Goal: Transaction & Acquisition: Purchase product/service

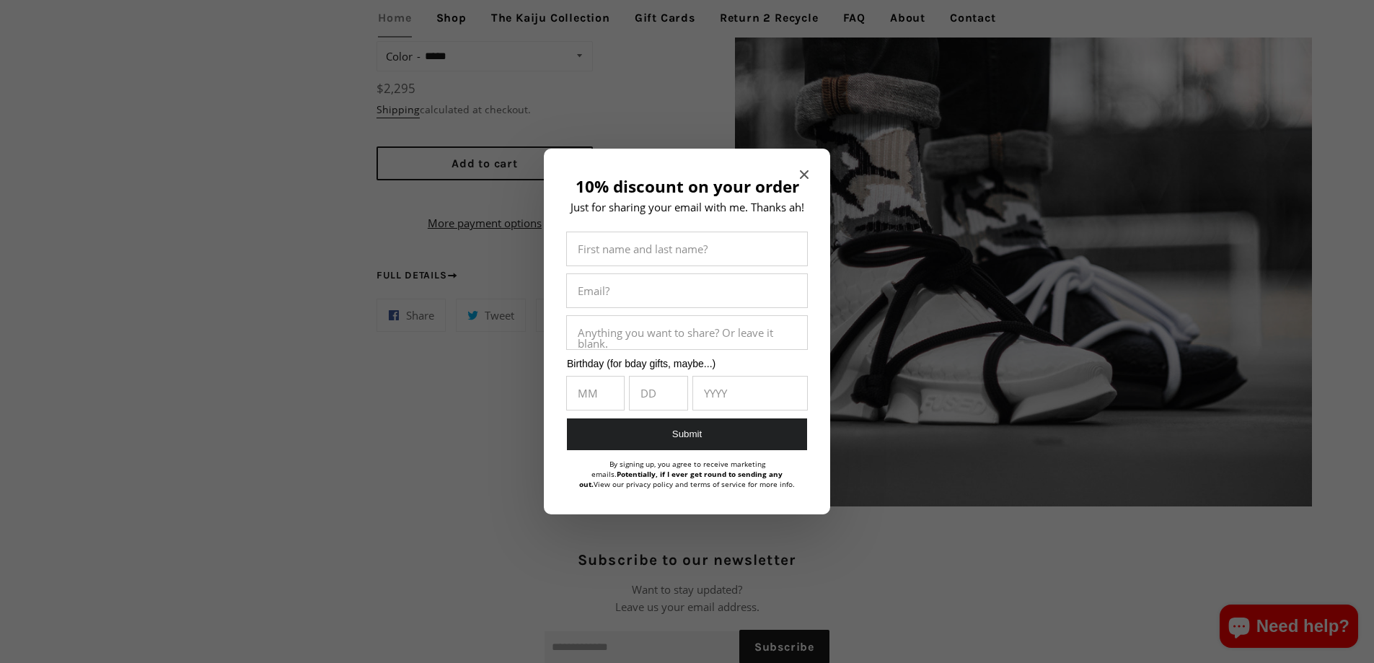
scroll to position [1298, 0]
click at [803, 172] on icon "Close modal" at bounding box center [804, 174] width 9 height 9
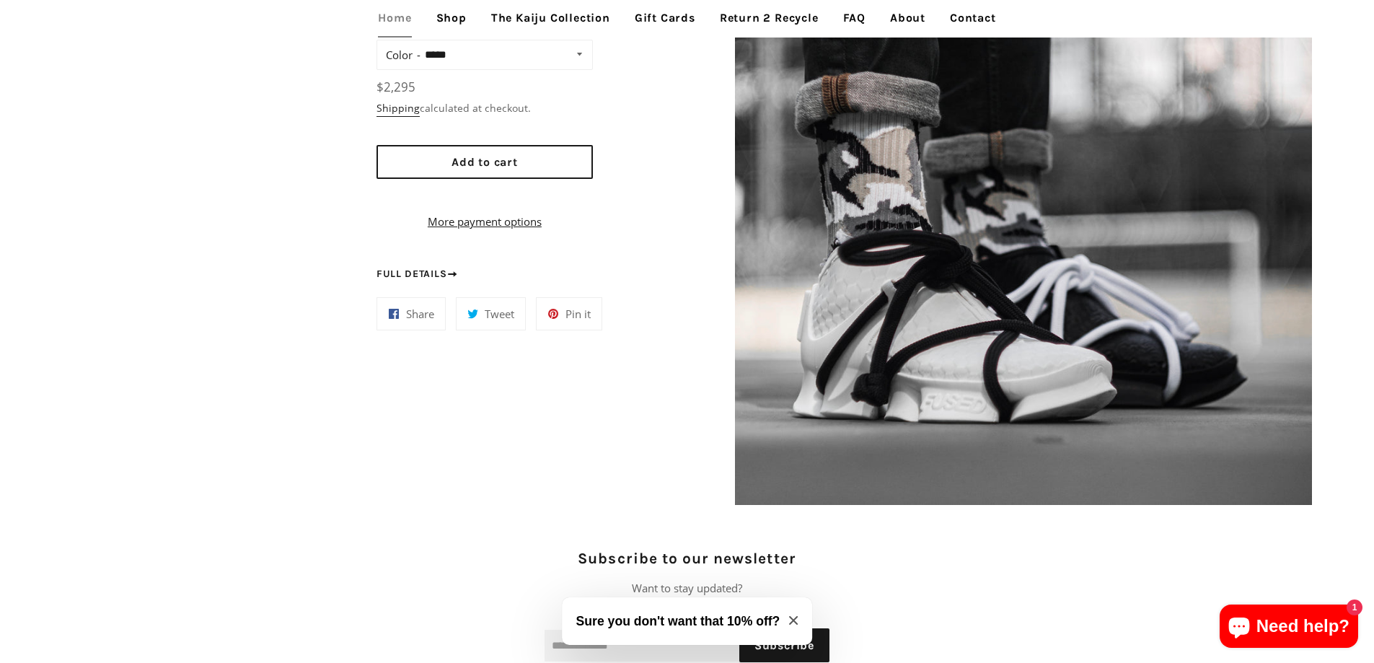
click at [807, 173] on img at bounding box center [1023, 216] width 577 height 577
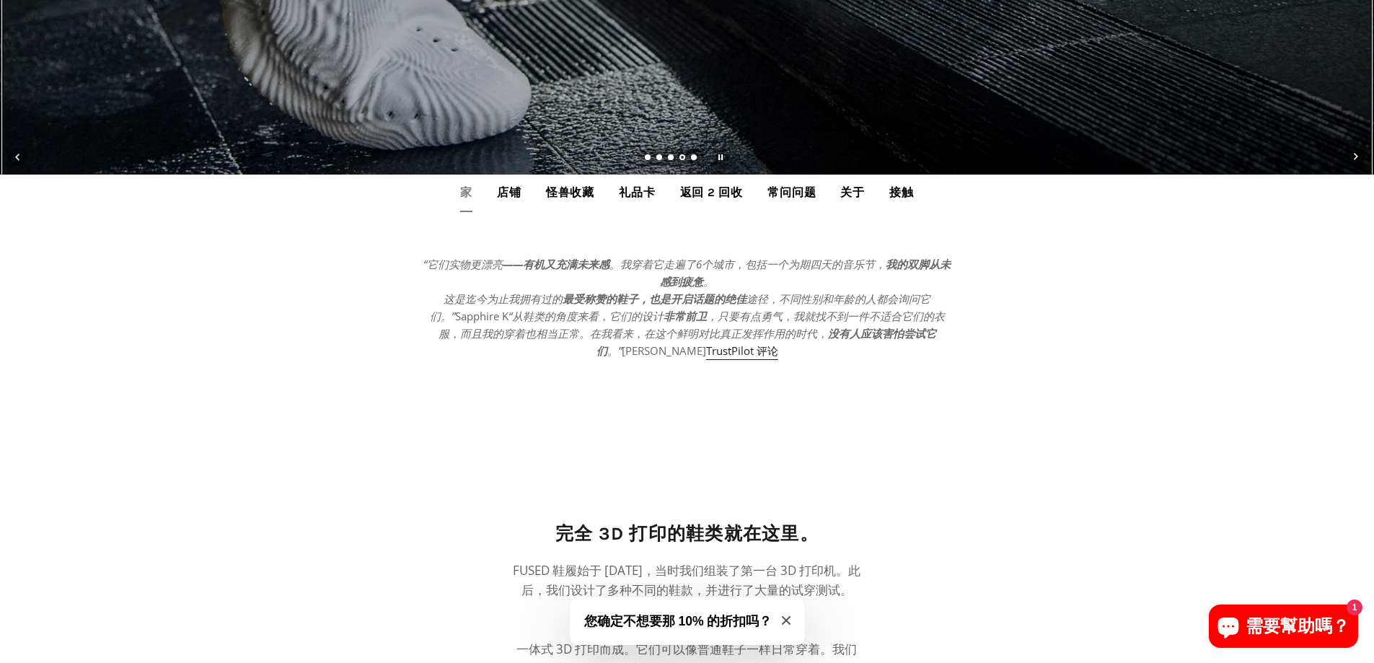
scroll to position [505, 0]
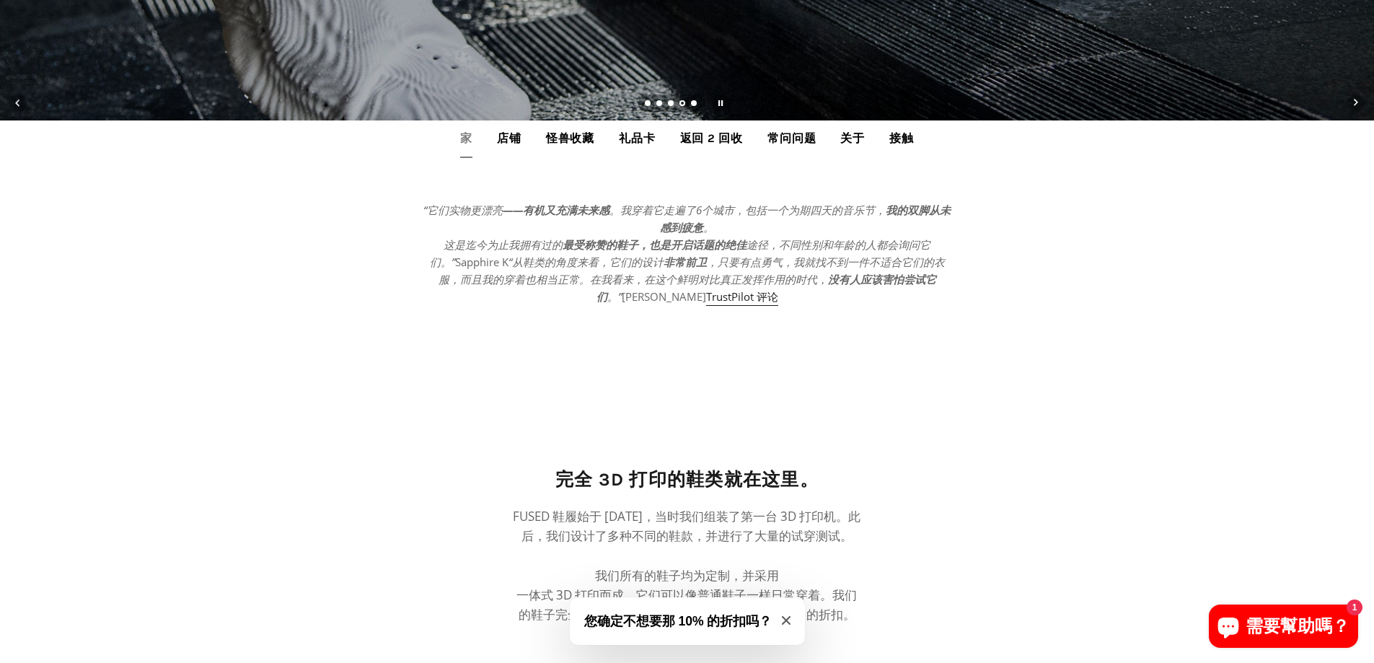
click at [518, 133] on font "店铺" at bounding box center [509, 138] width 25 height 14
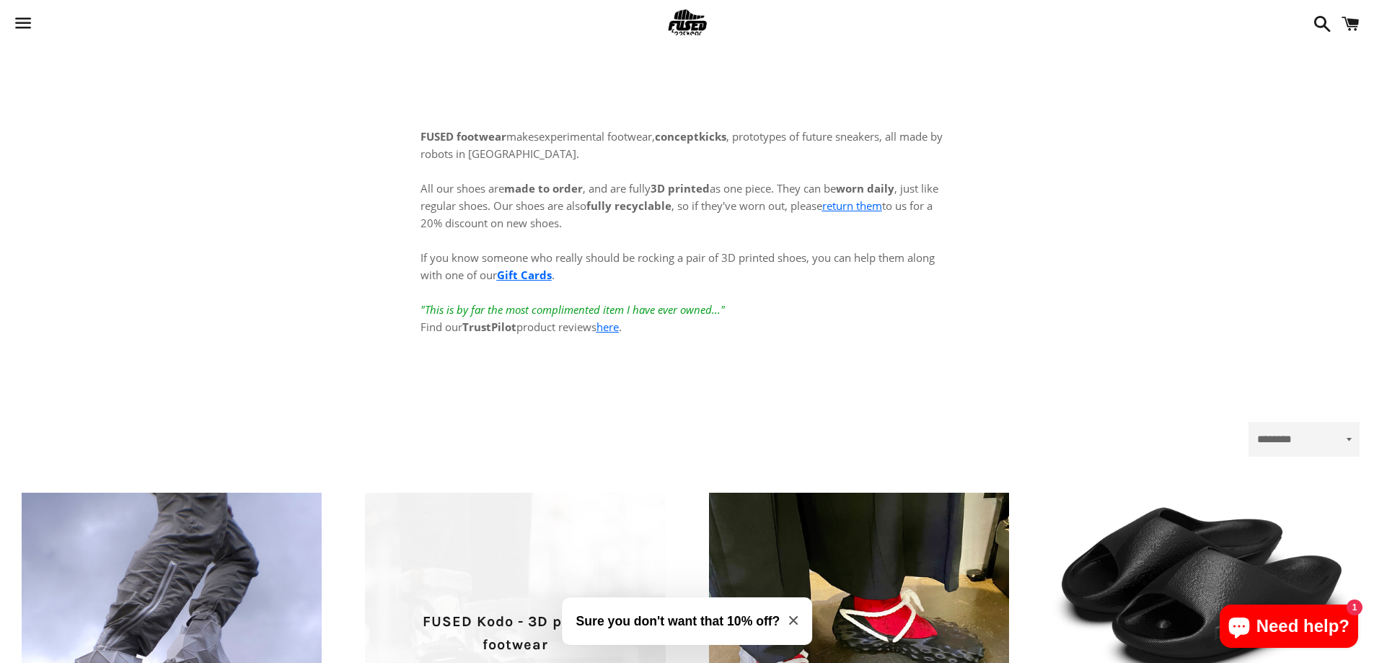
scroll to position [361, 0]
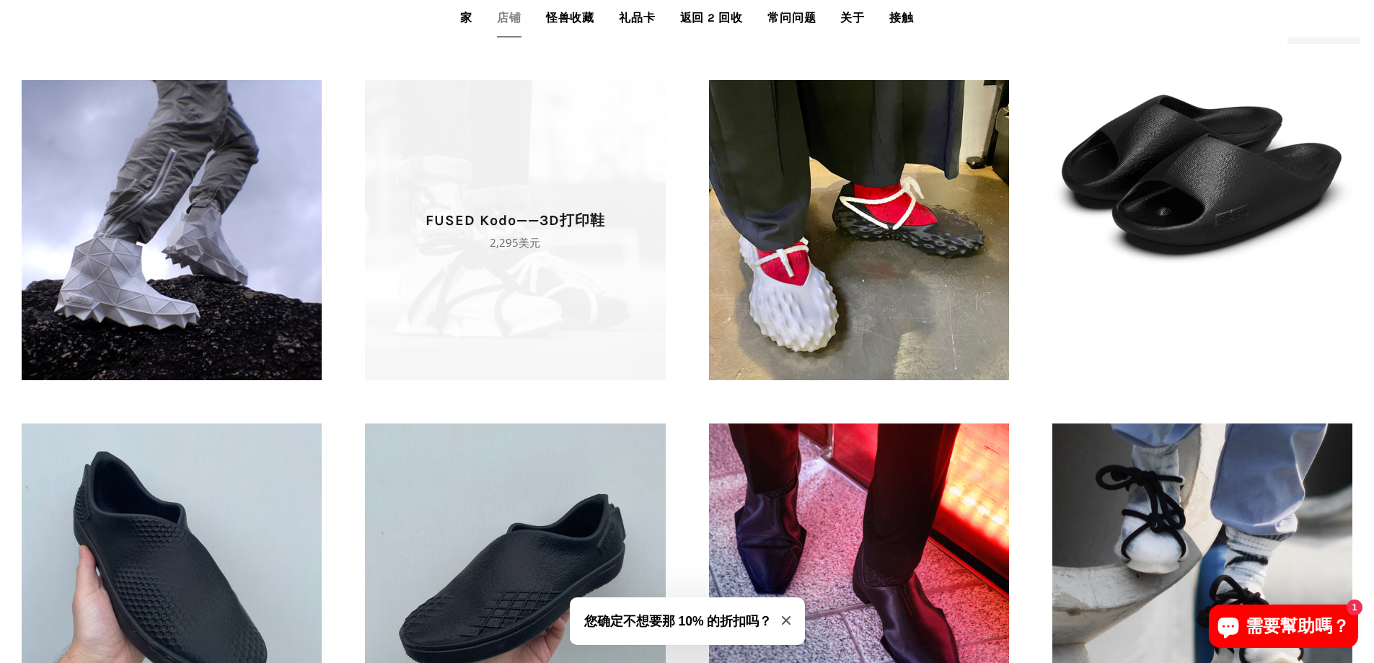
click at [495, 252] on span "FUSED Kodo——3D打印鞋 正常价格 2,295美元" at bounding box center [515, 230] width 300 height 300
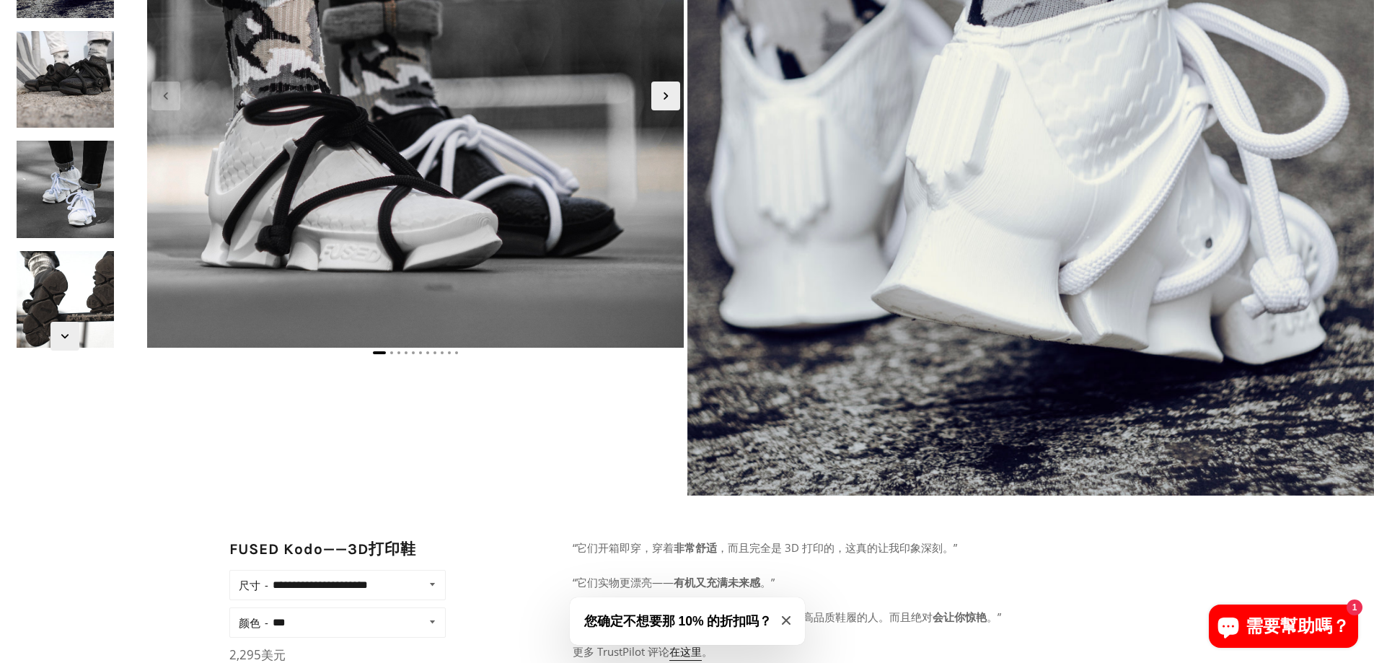
scroll to position [288, 0]
